Goal: Information Seeking & Learning: Check status

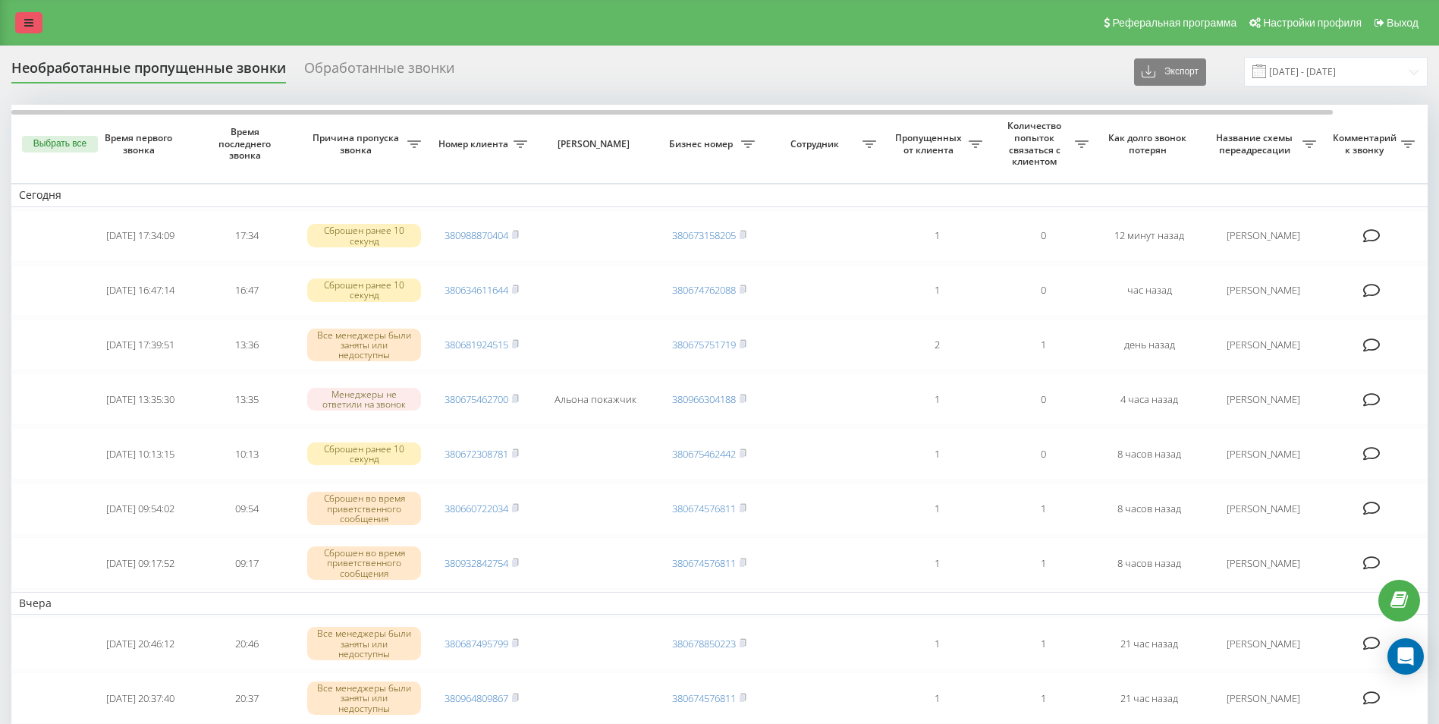
click at [34, 25] on link at bounding box center [28, 22] width 27 height 21
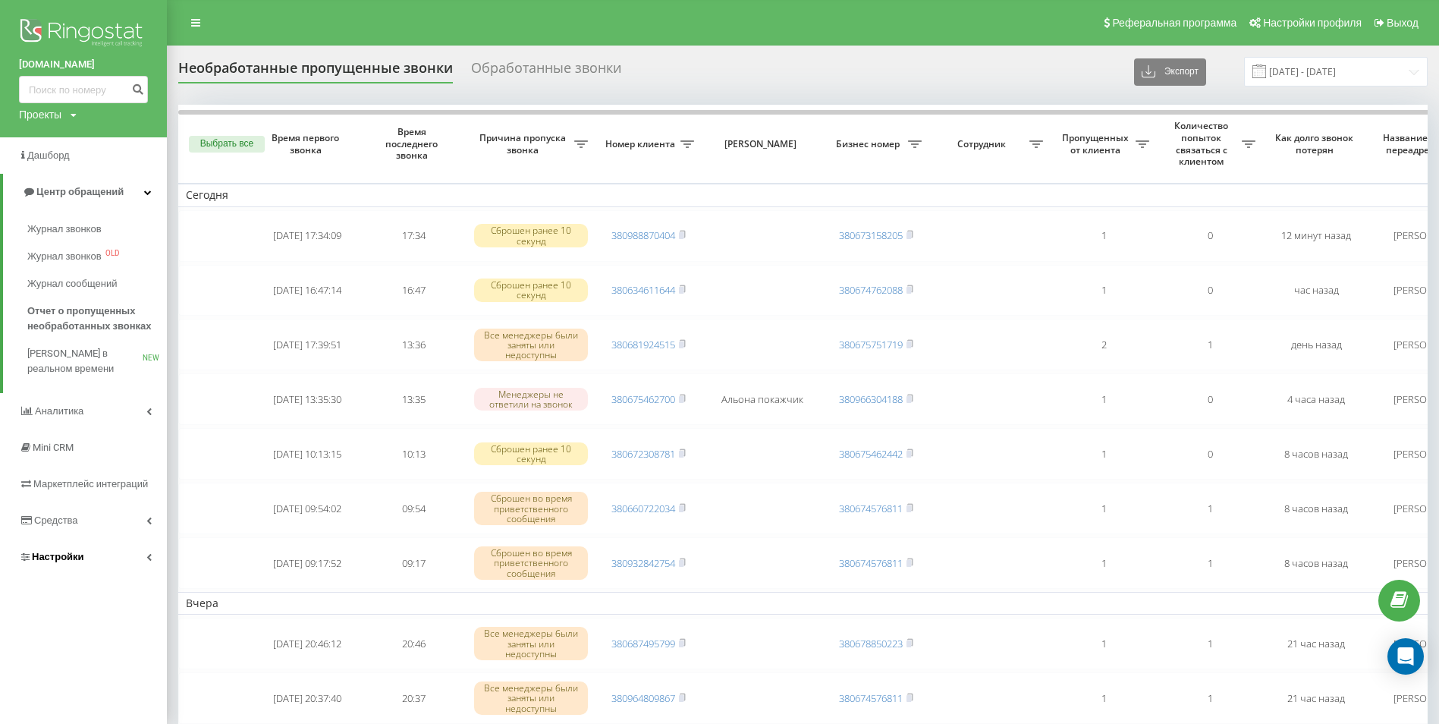
click at [146, 552] on link "Настройки" at bounding box center [83, 557] width 167 height 36
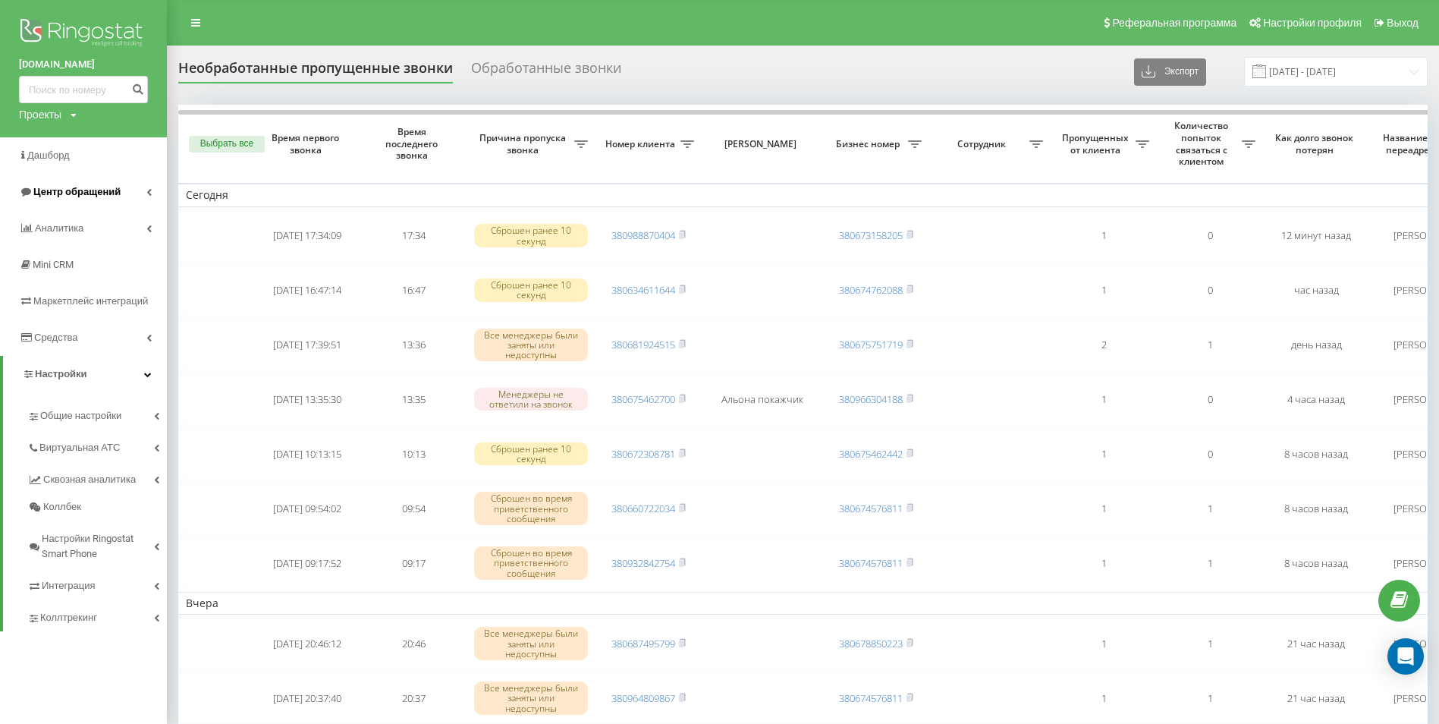
click at [137, 192] on link "Центр обращений" at bounding box center [83, 192] width 167 height 36
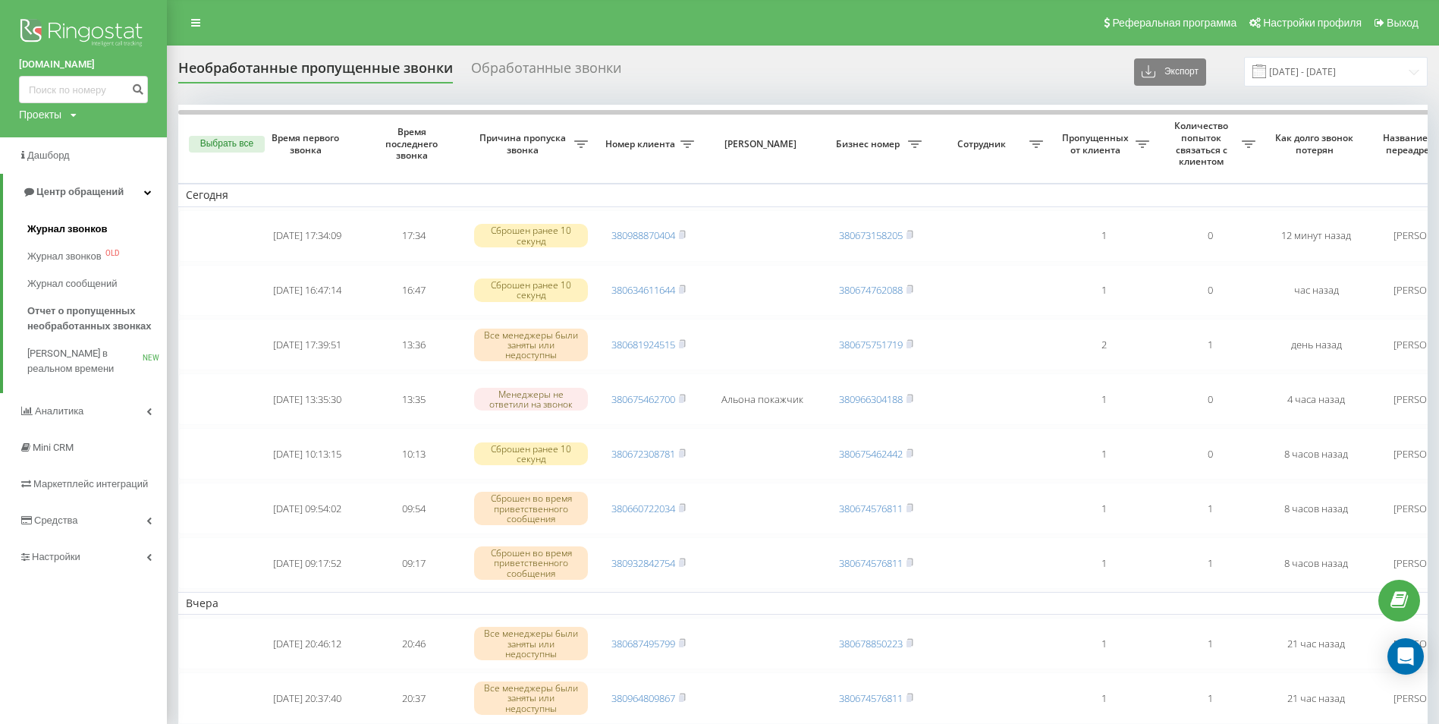
click at [66, 231] on span "Журнал звонков" at bounding box center [67, 229] width 80 height 15
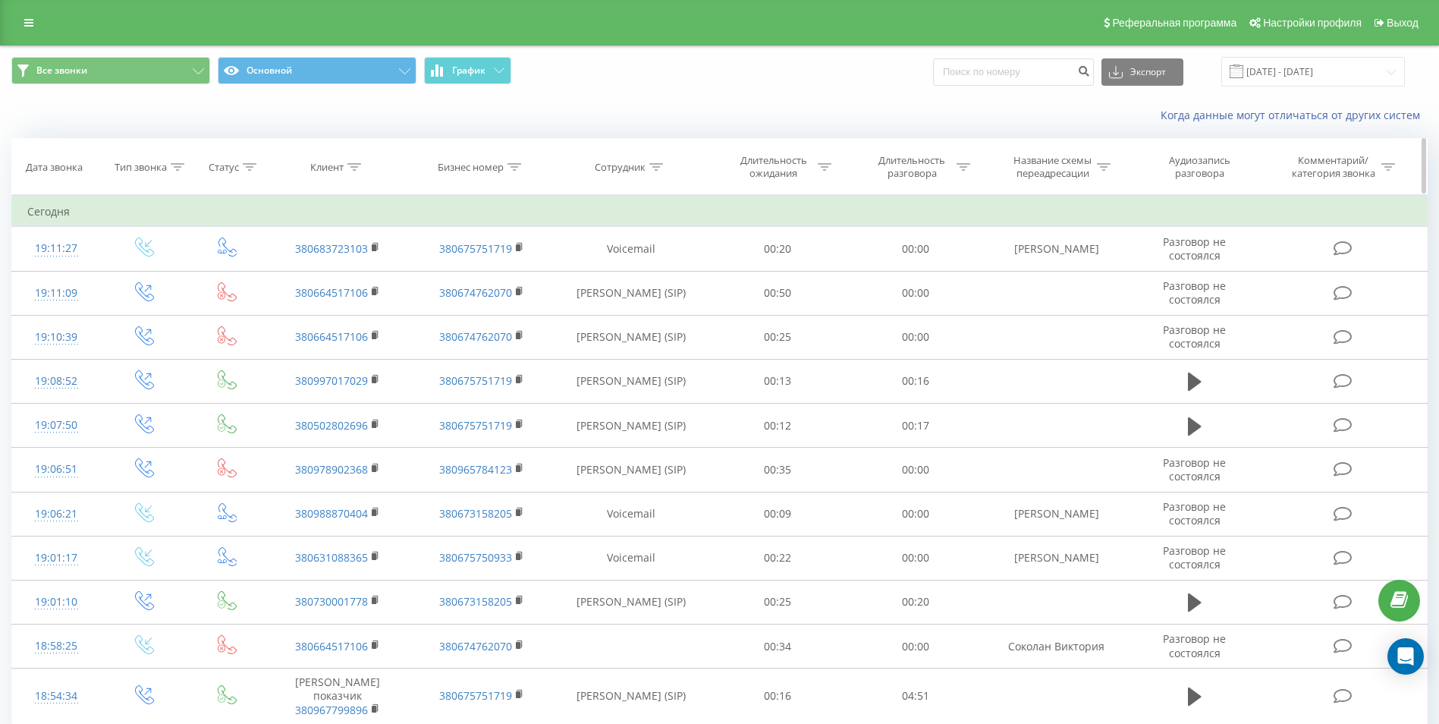
drag, startPoint x: 654, startPoint y: 166, endPoint x: 655, endPoint y: 175, distance: 9.1
click at [654, 166] on icon at bounding box center [656, 167] width 14 height 8
click at [633, 265] on input "text" at bounding box center [631, 275] width 134 height 27
type input "[PERSON_NAME]"
click at [668, 309] on span "OK" at bounding box center [663, 306] width 42 height 24
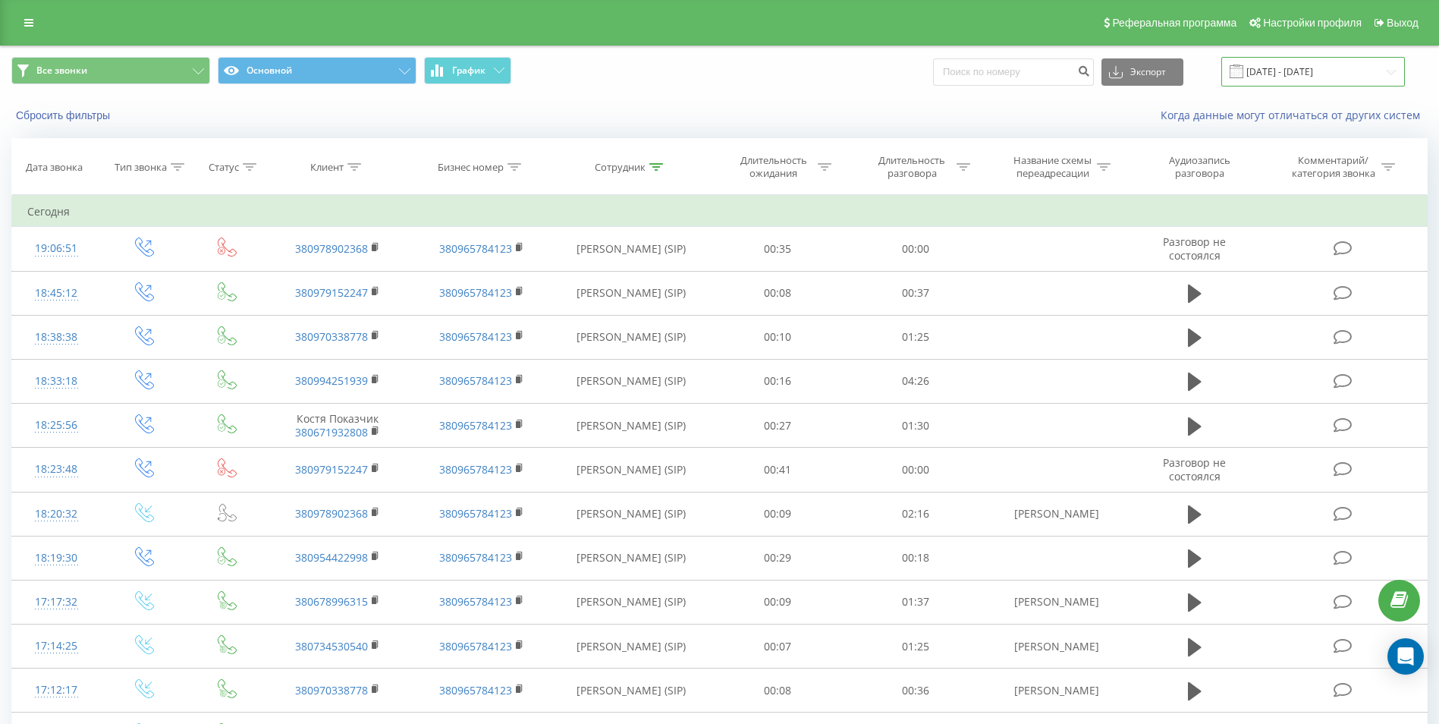
click at [1320, 61] on input "[DATE] - [DATE]" at bounding box center [1313, 72] width 184 height 30
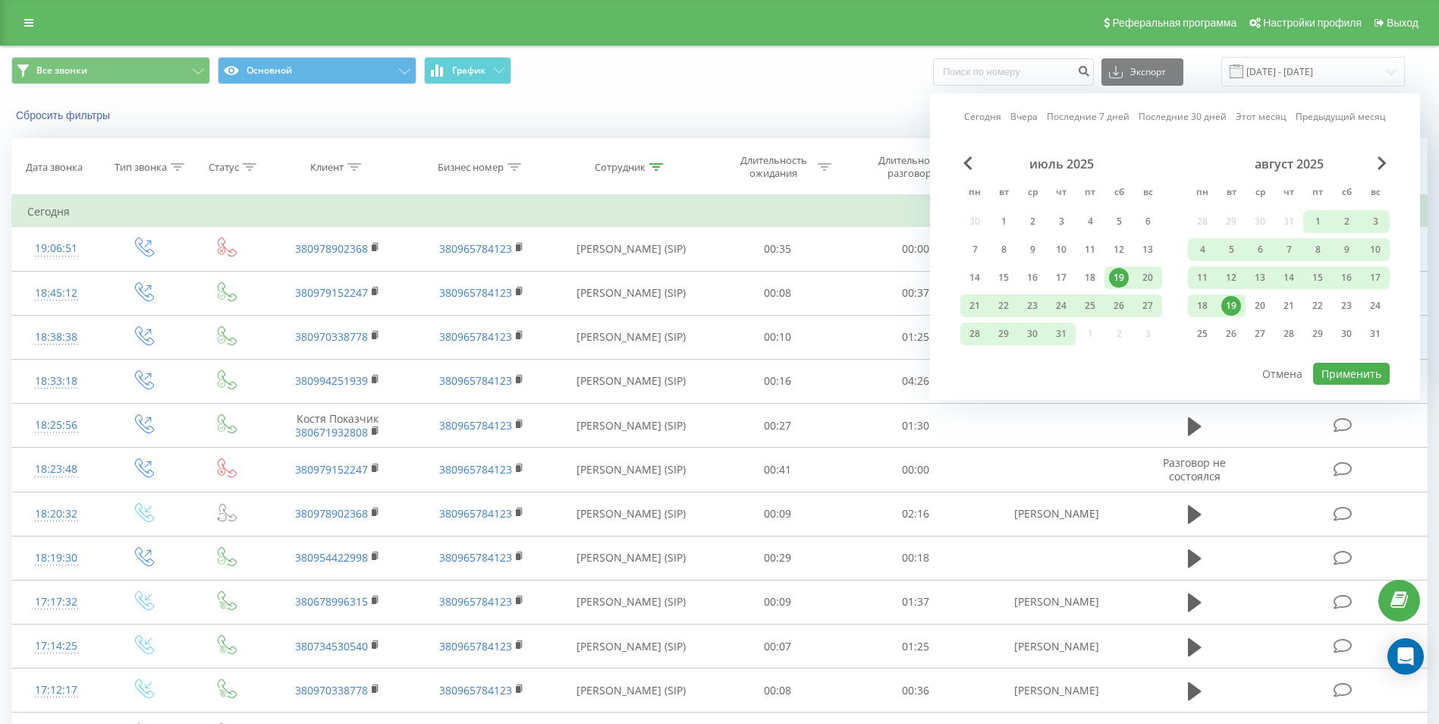
click at [1236, 309] on div "19" at bounding box center [1231, 306] width 20 height 20
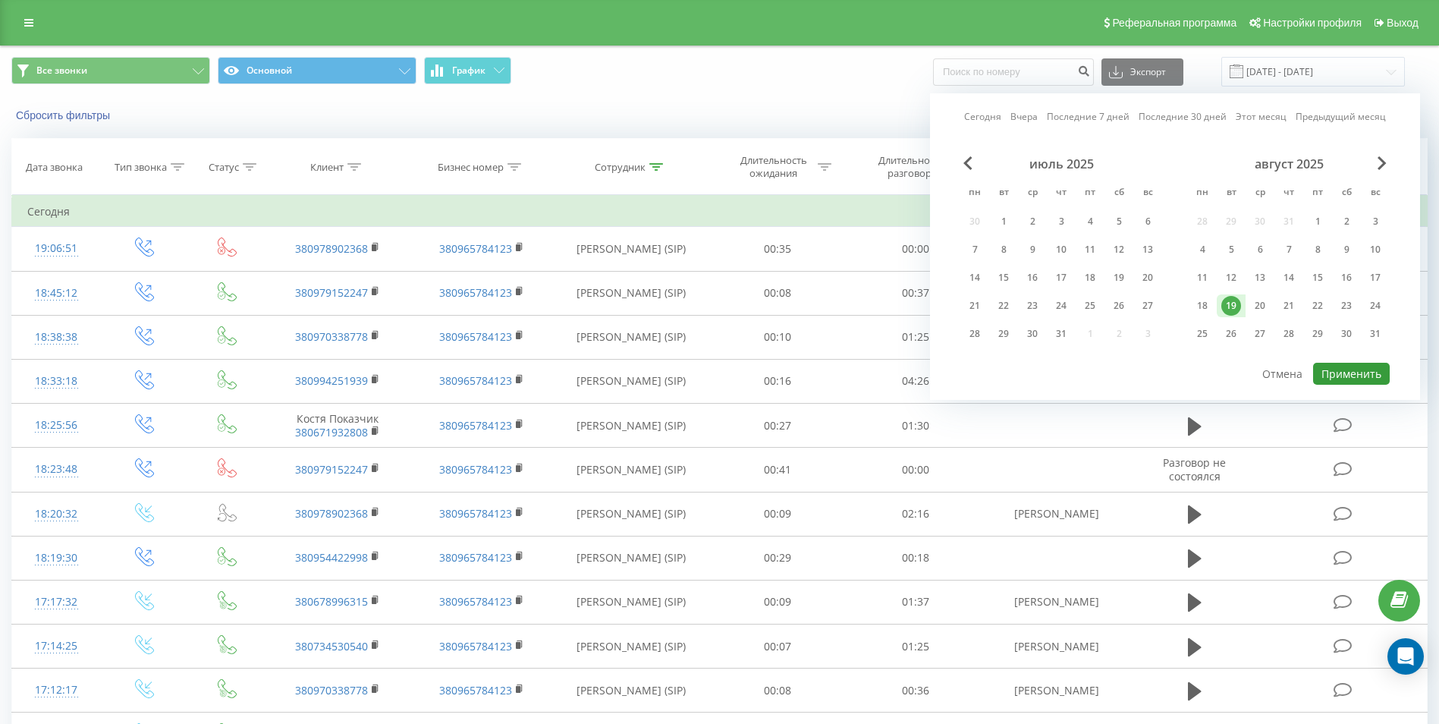
click at [1344, 368] on button "Применить" at bounding box center [1351, 374] width 77 height 22
type input "[DATE] - [DATE]"
